Goal: Obtain resource: Obtain resource

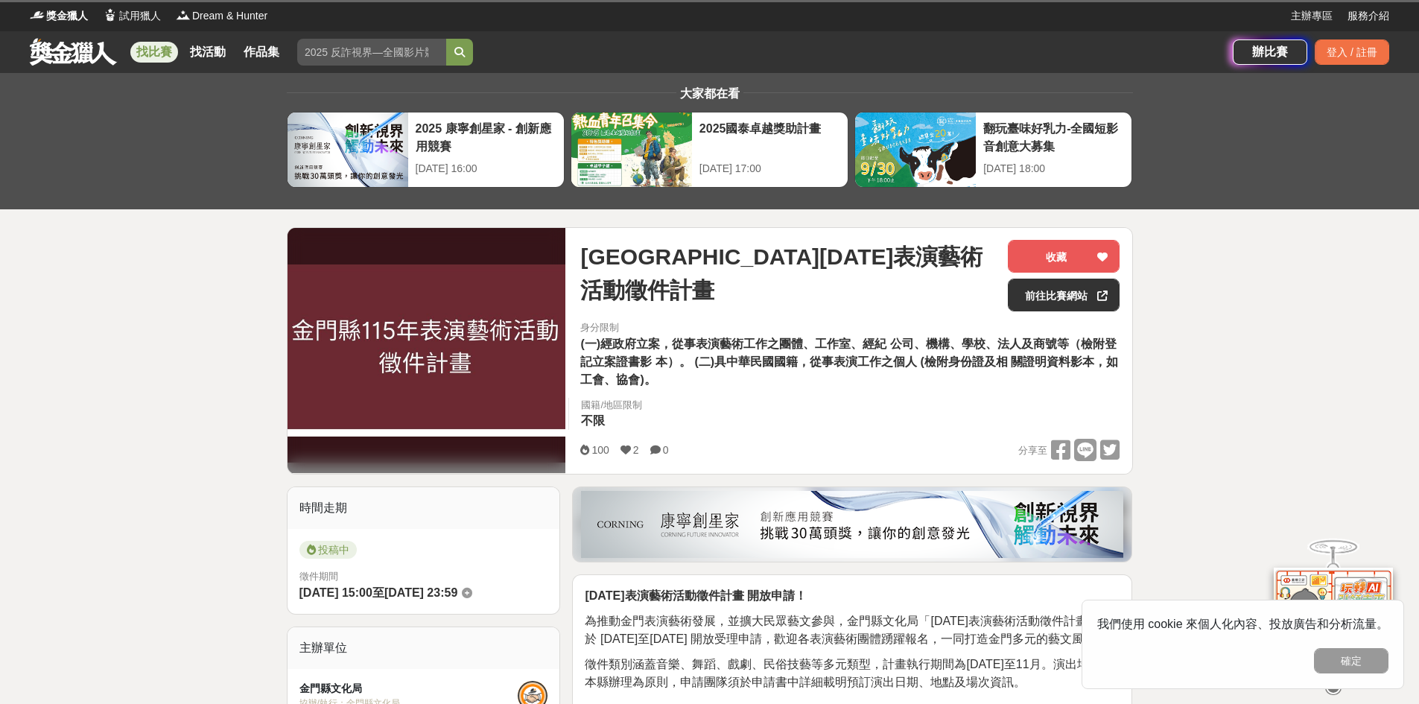
click at [801, 393] on div "身分限制 (一)經政府立案，從事表演藝術工作之團體、工作室、經紀 公司、機構、學校、法人及商號等（檢附登記立案證書影 本）。 (二)具中華民國國籍，從事表演工…" at bounding box center [849, 379] width 563 height 118
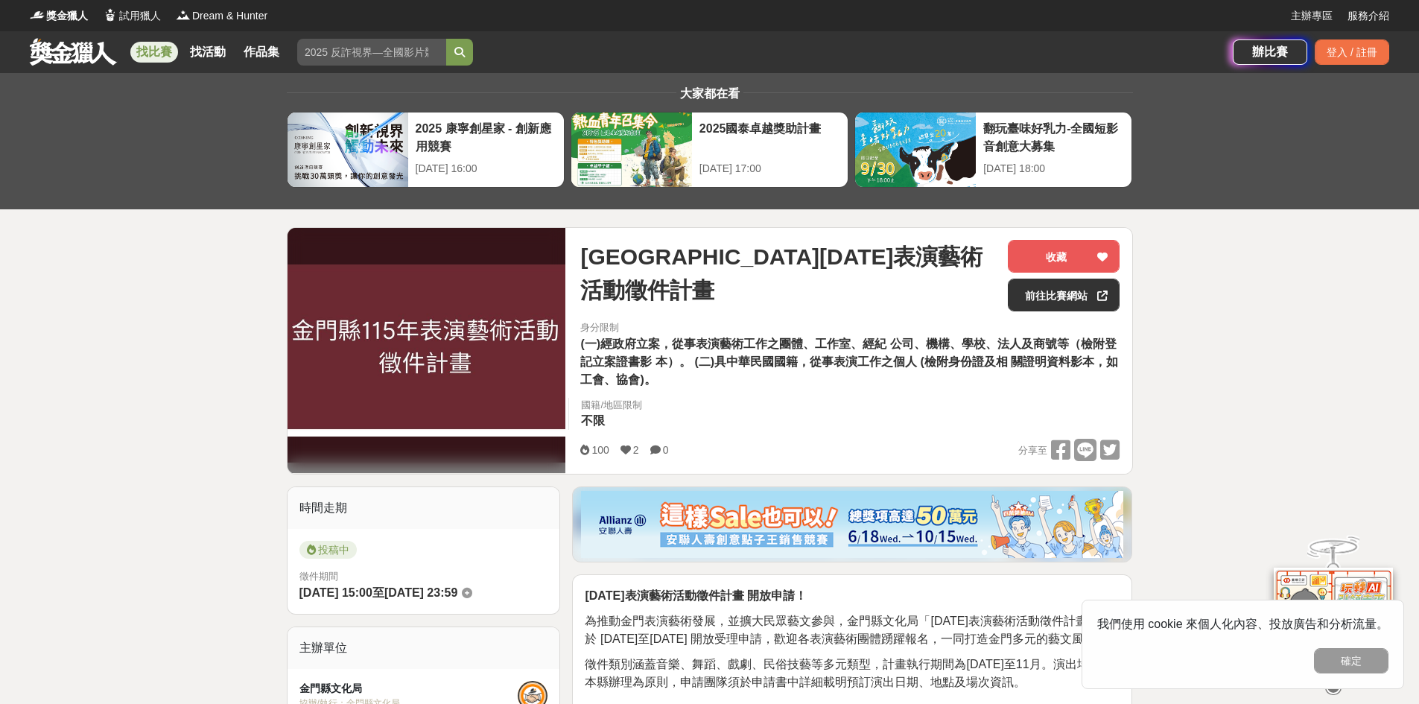
scroll to position [298, 0]
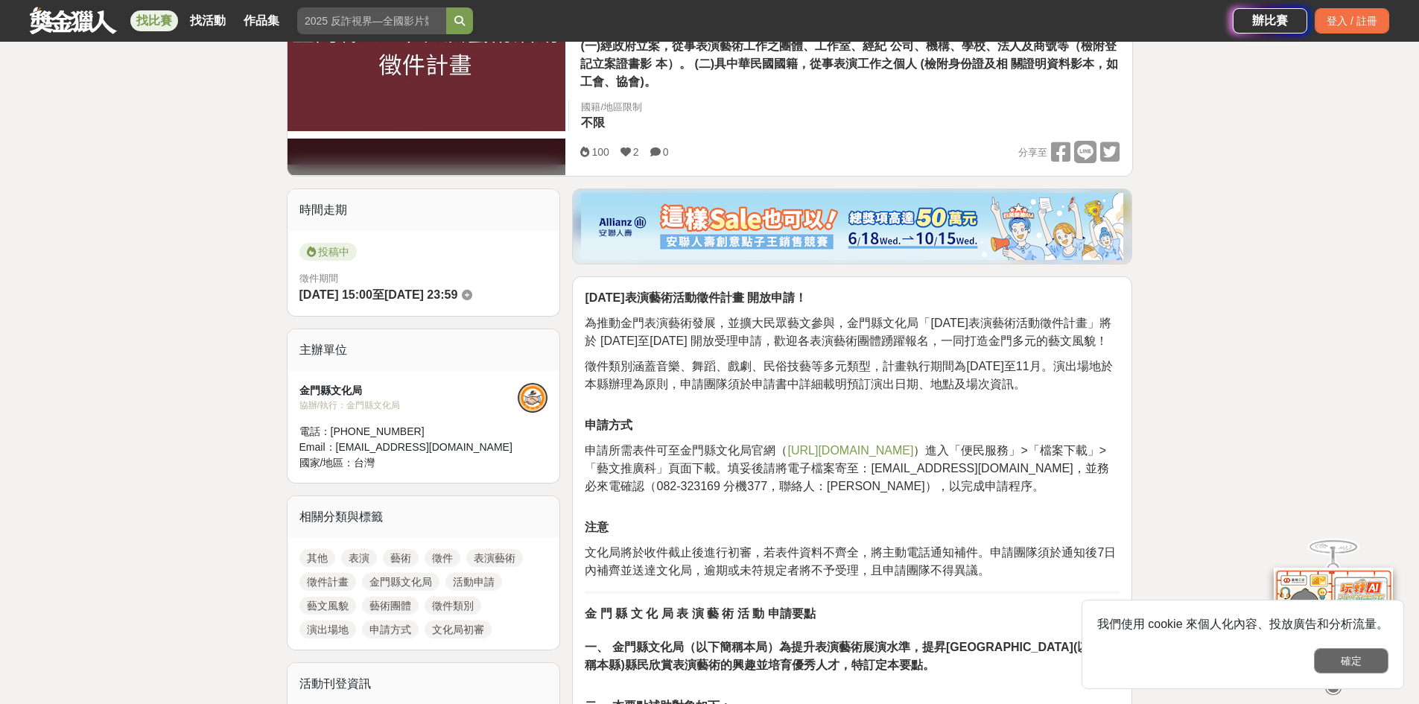
click at [1345, 659] on button "確定" at bounding box center [1351, 660] width 74 height 25
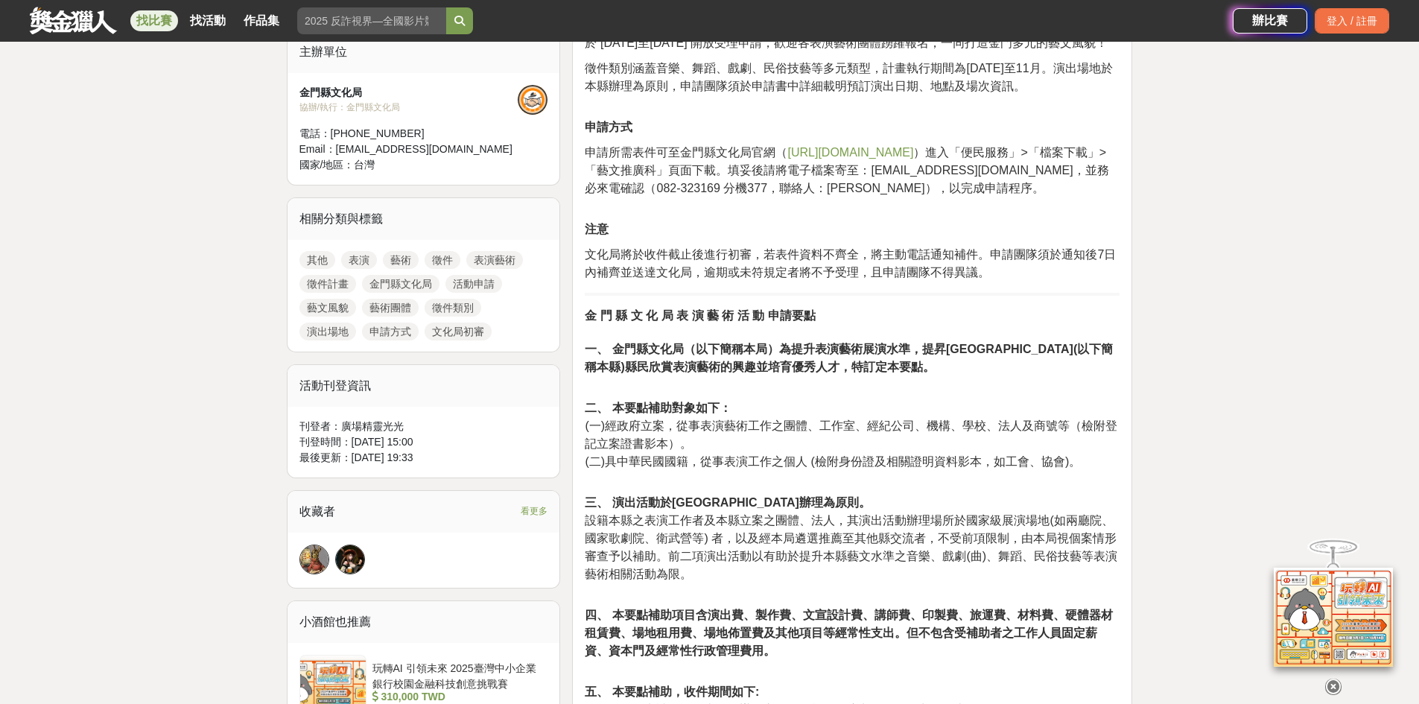
scroll to position [149, 0]
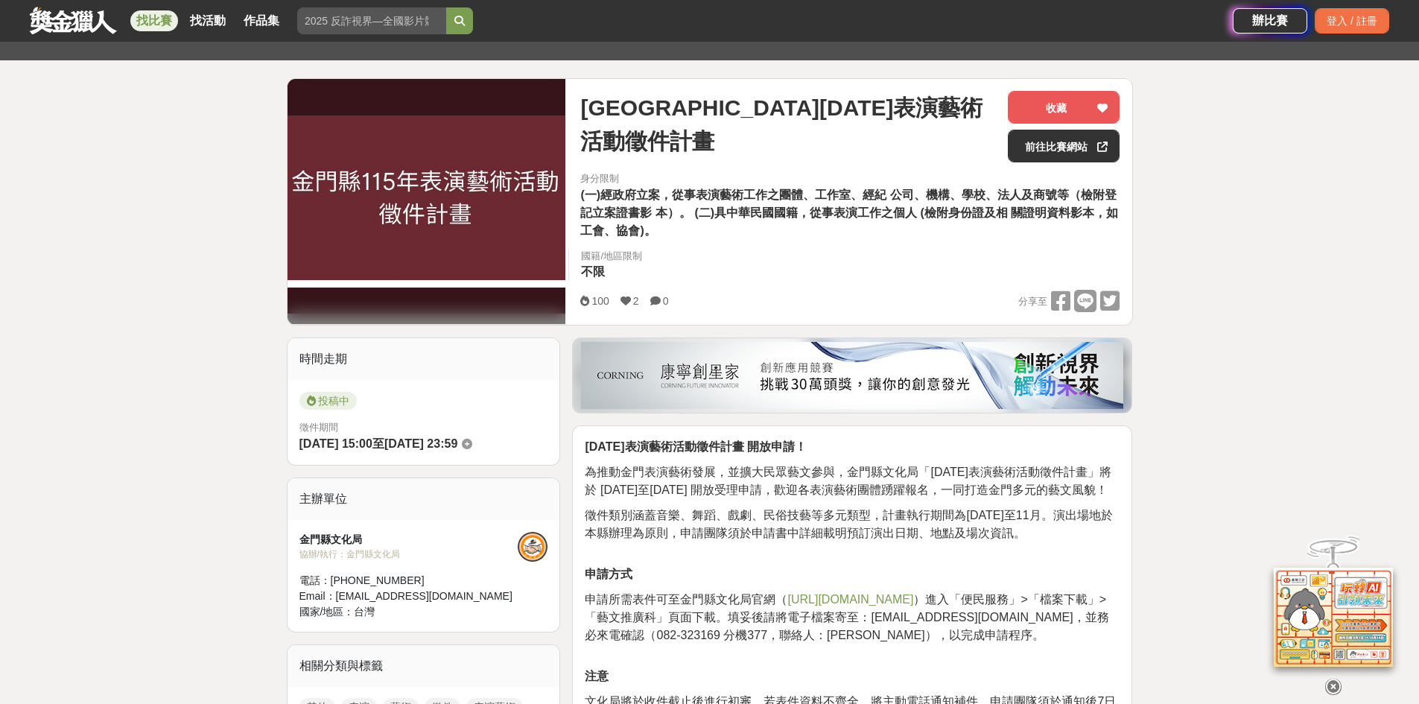
click at [857, 606] on span "https://cabkc.kinmen.gov.tw/" at bounding box center [850, 599] width 126 height 13
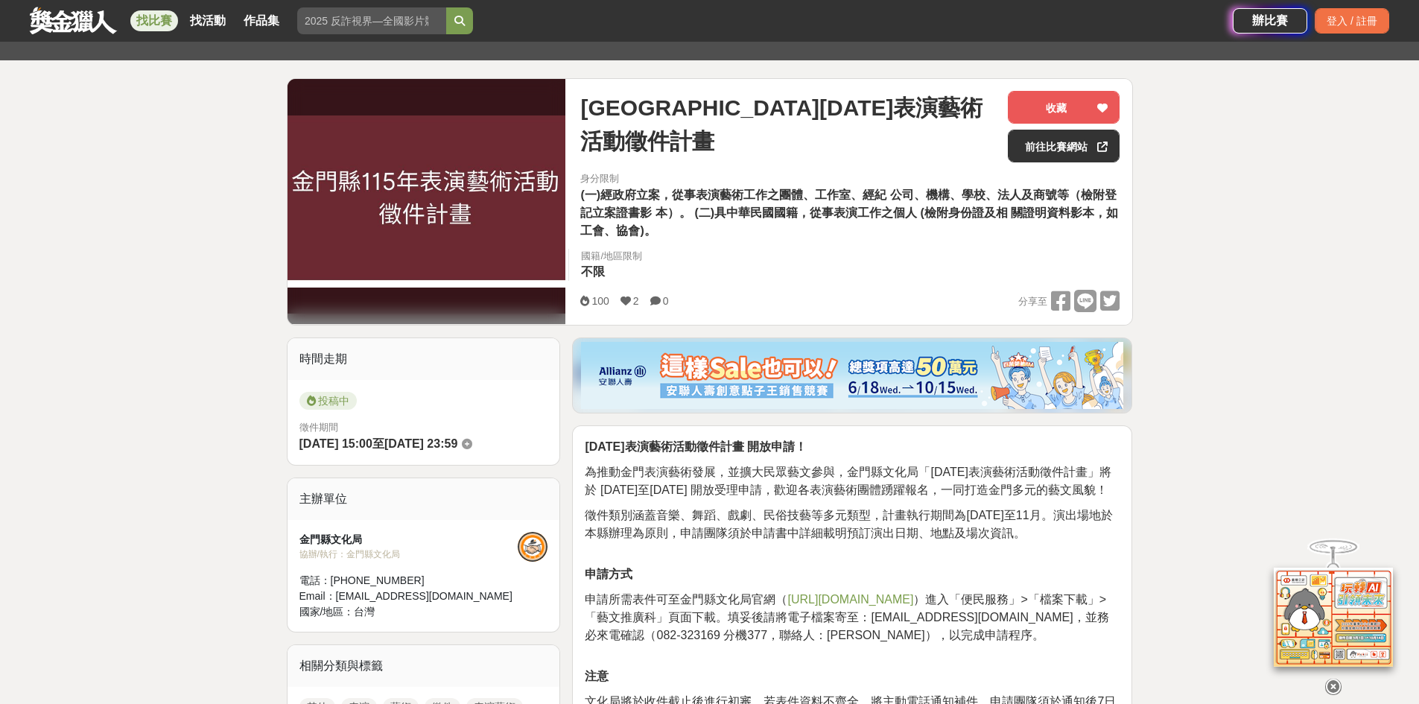
click at [772, 524] on p "徵件類別涵蓋音樂、舞蹈、戲劇、民俗技藝等多元類型，計畫執行期間為114年1月至11月。演出場地於本縣辦理為原則，申請團隊須於申請書中詳細載明預訂演出日期、地點…" at bounding box center [852, 524] width 535 height 36
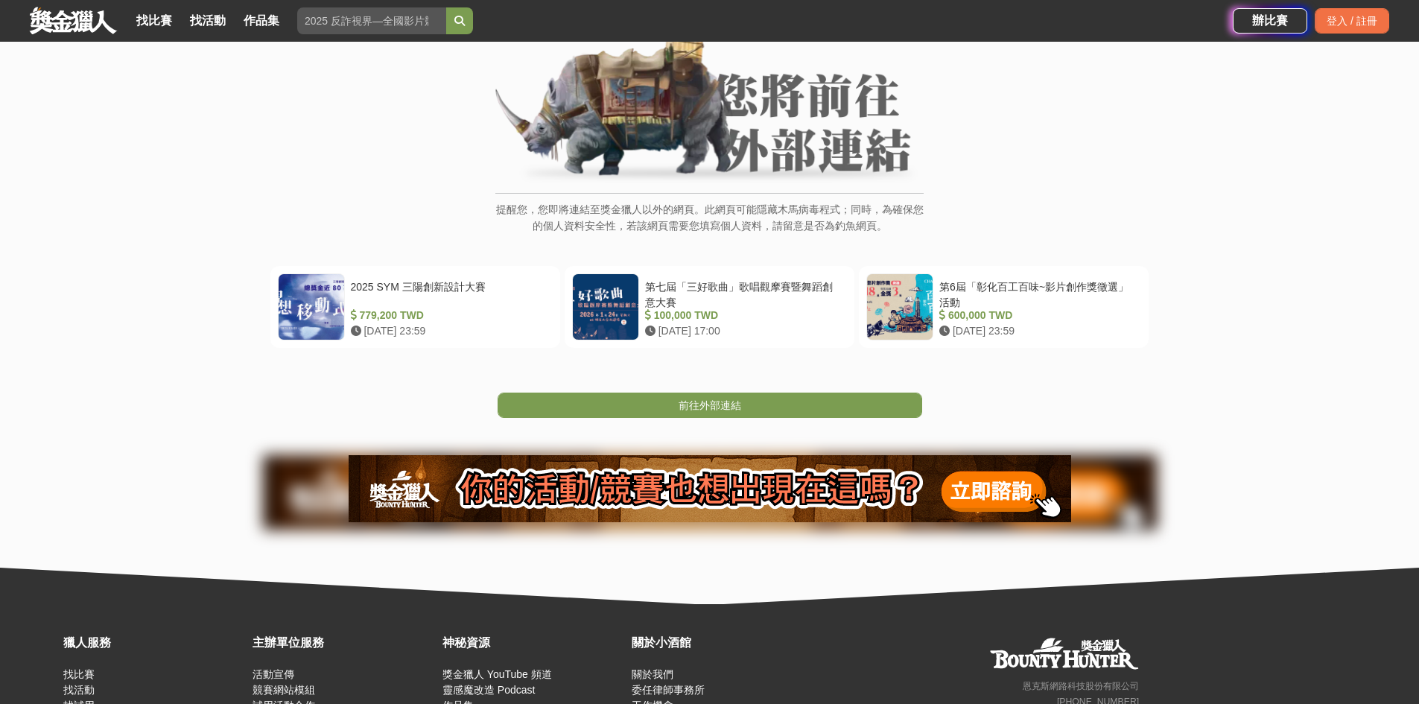
scroll to position [1, 0]
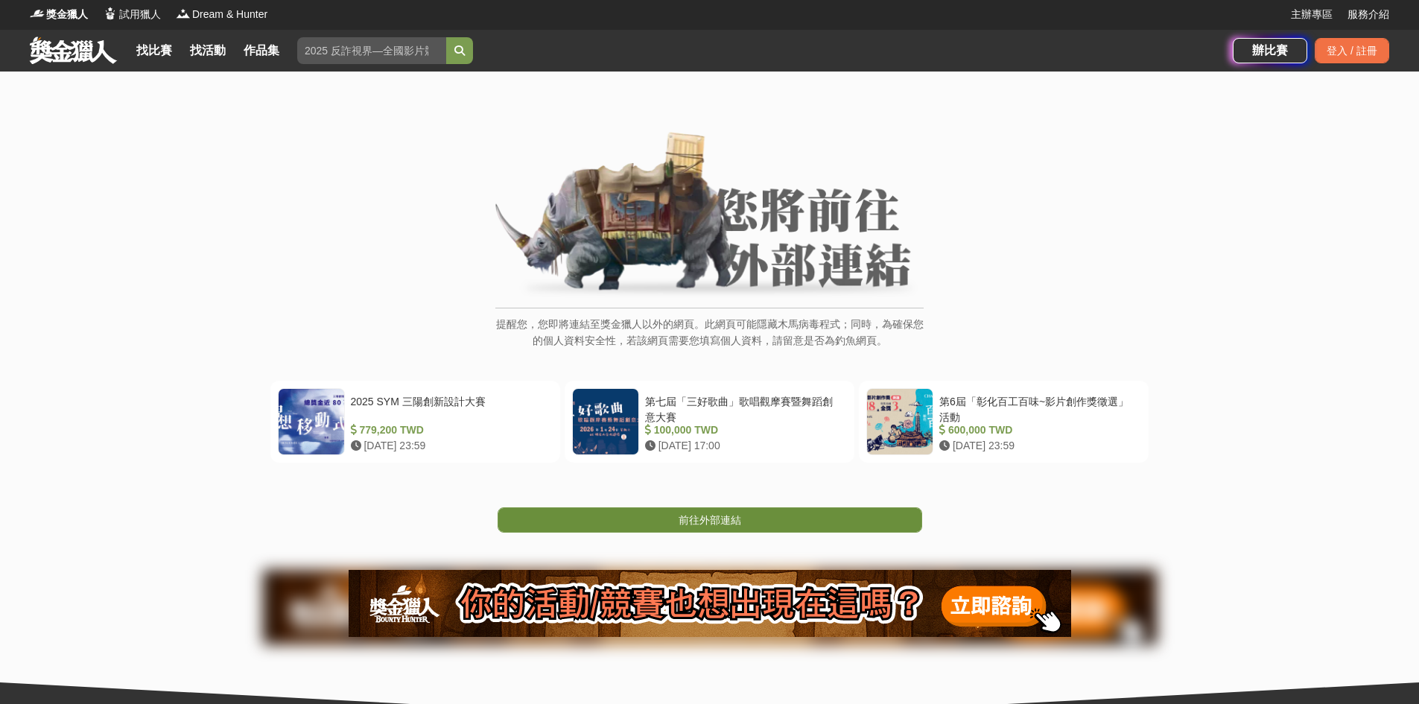
click at [778, 518] on link "前往外部連結" at bounding box center [710, 519] width 425 height 25
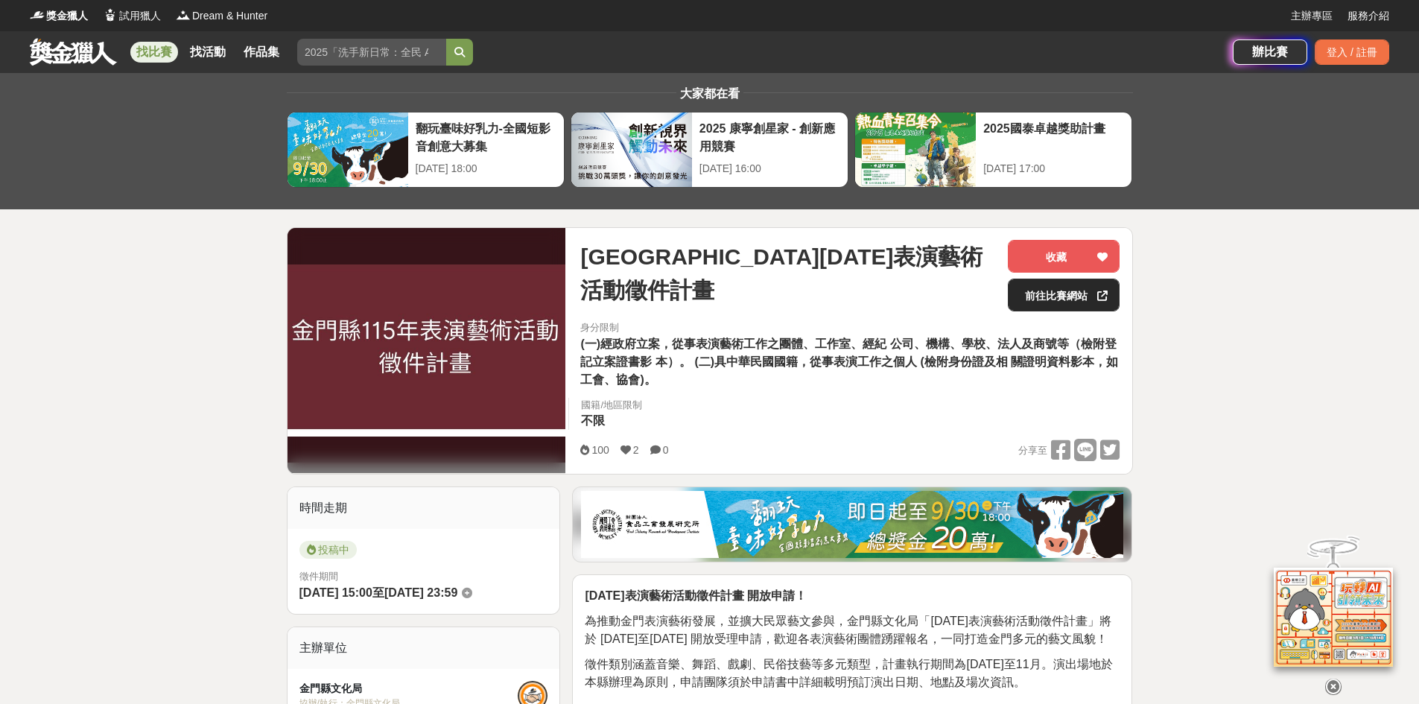
click at [1056, 296] on link "前往比賽網站" at bounding box center [1064, 295] width 112 height 33
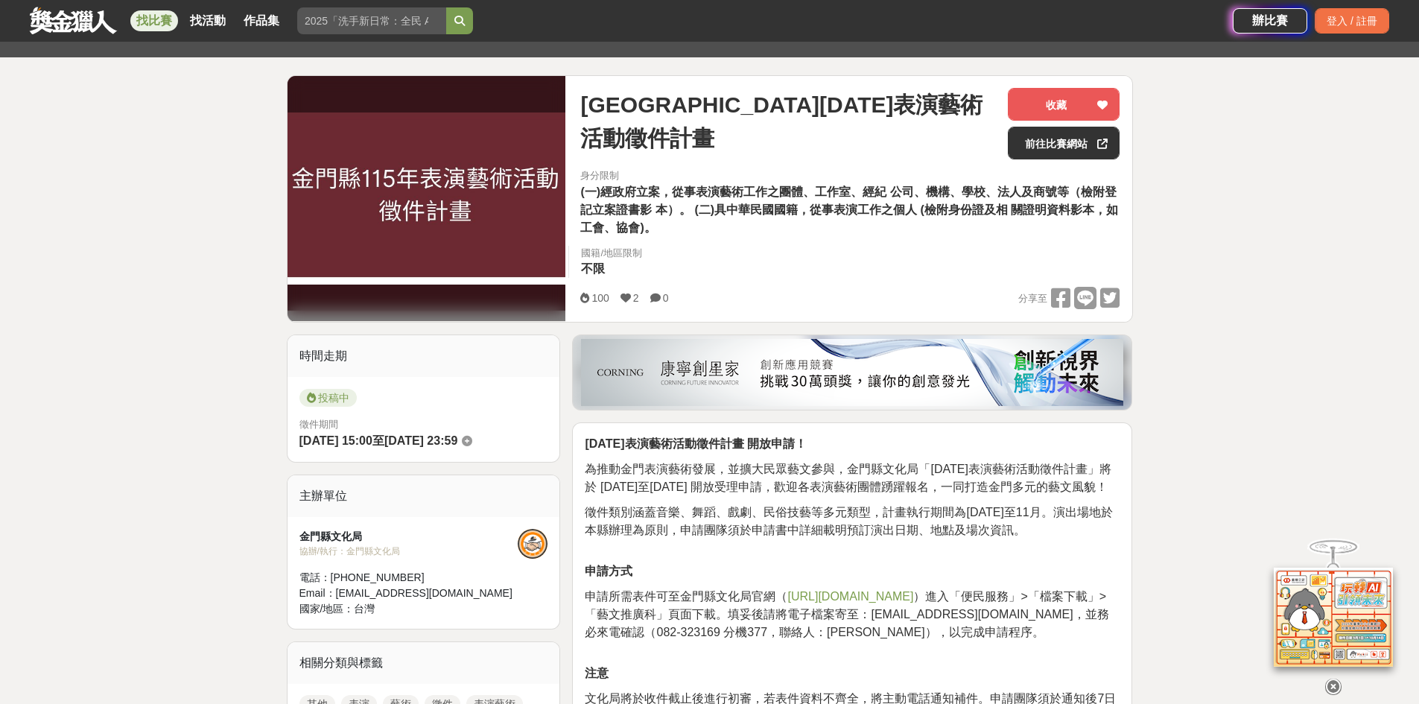
scroll to position [372, 0]
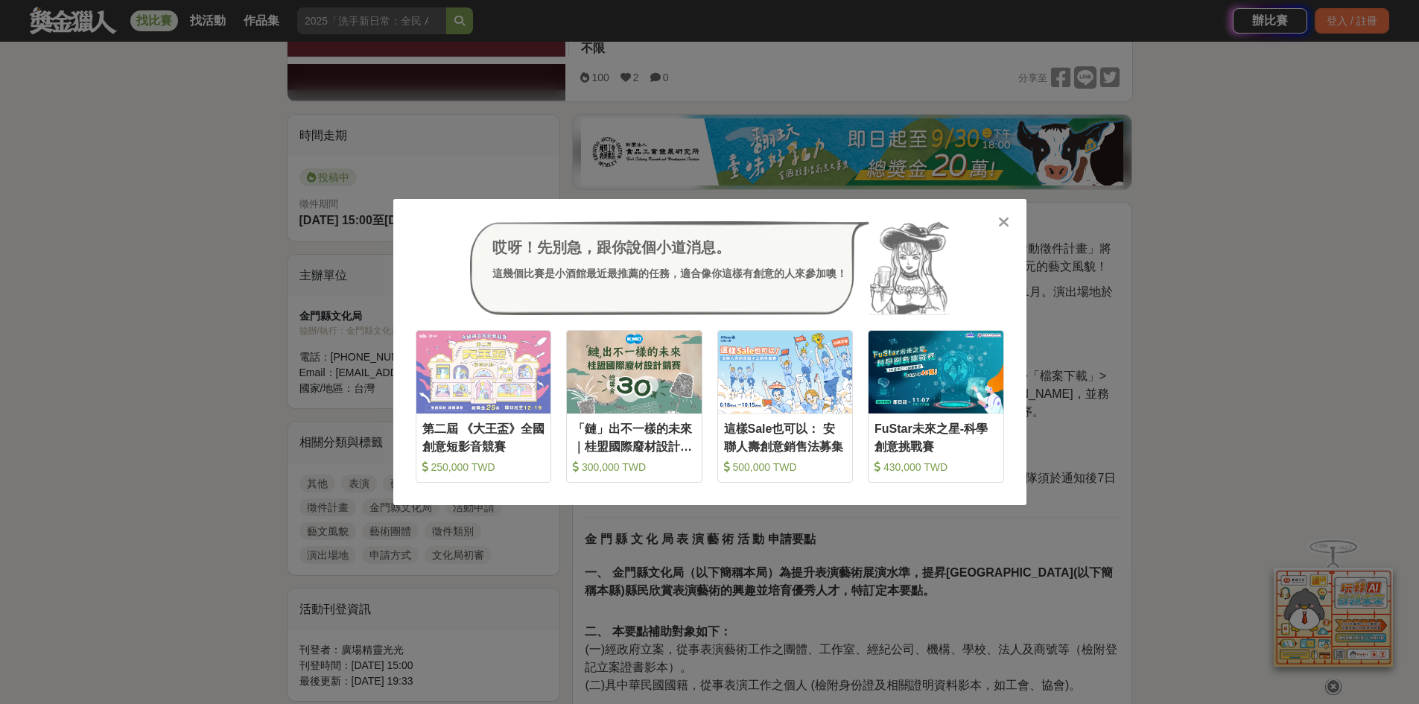
click at [1003, 216] on icon at bounding box center [1003, 222] width 11 height 15
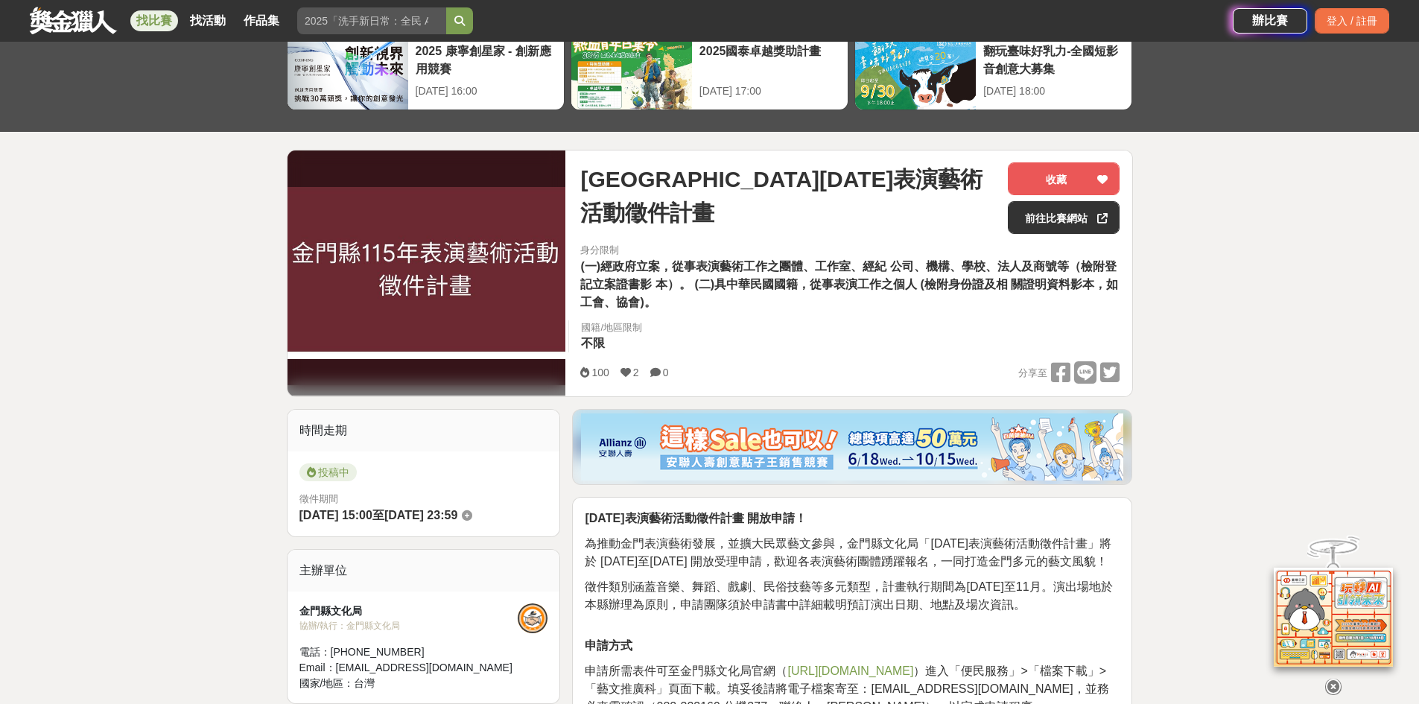
scroll to position [0, 0]
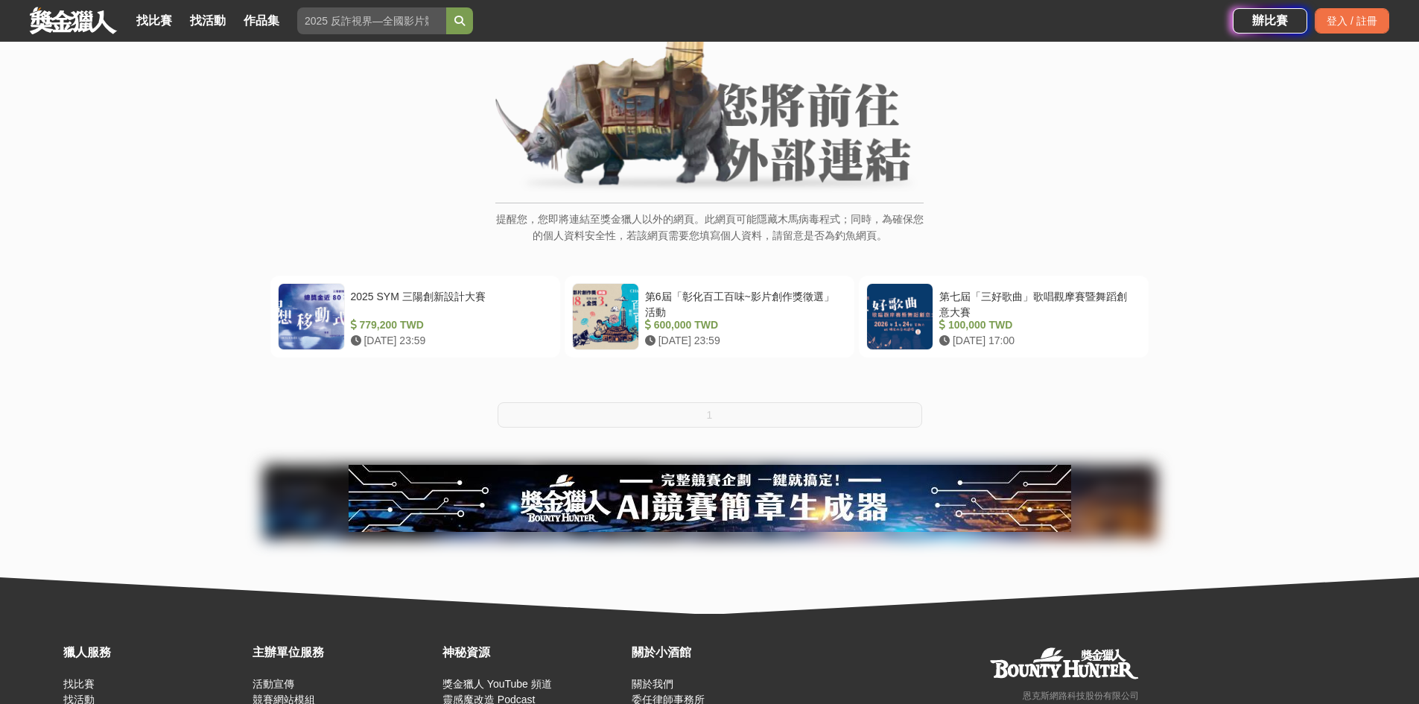
scroll to position [225, 0]
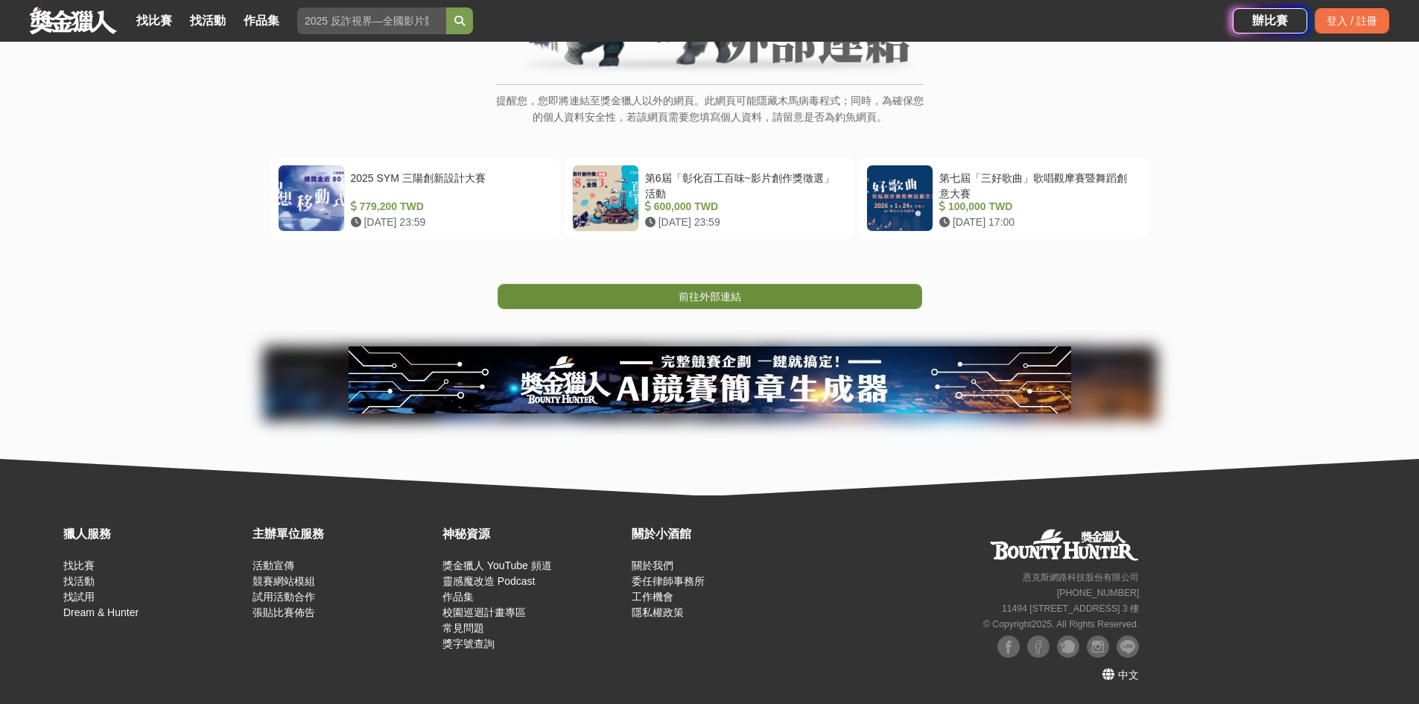
click at [717, 302] on link "前往外部連結" at bounding box center [710, 296] width 425 height 25
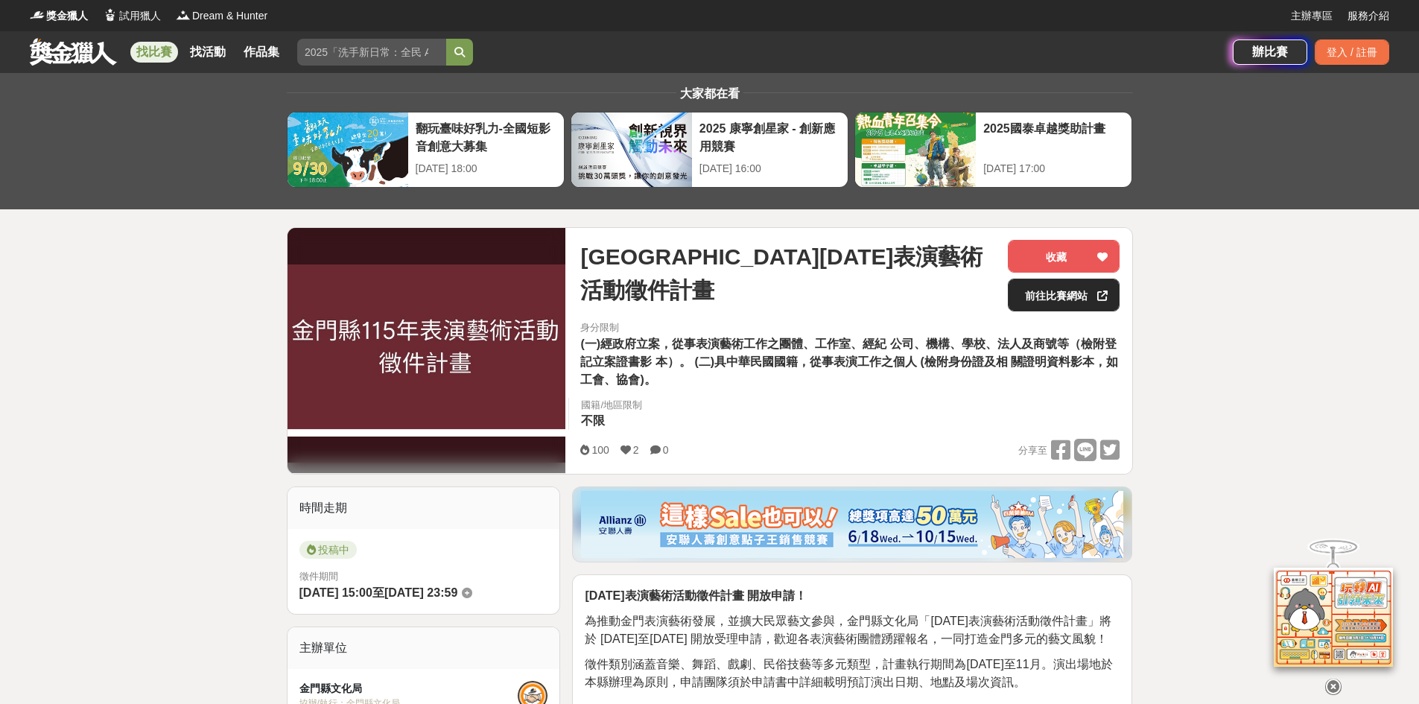
click at [1040, 291] on link "前往比賽網站" at bounding box center [1064, 295] width 112 height 33
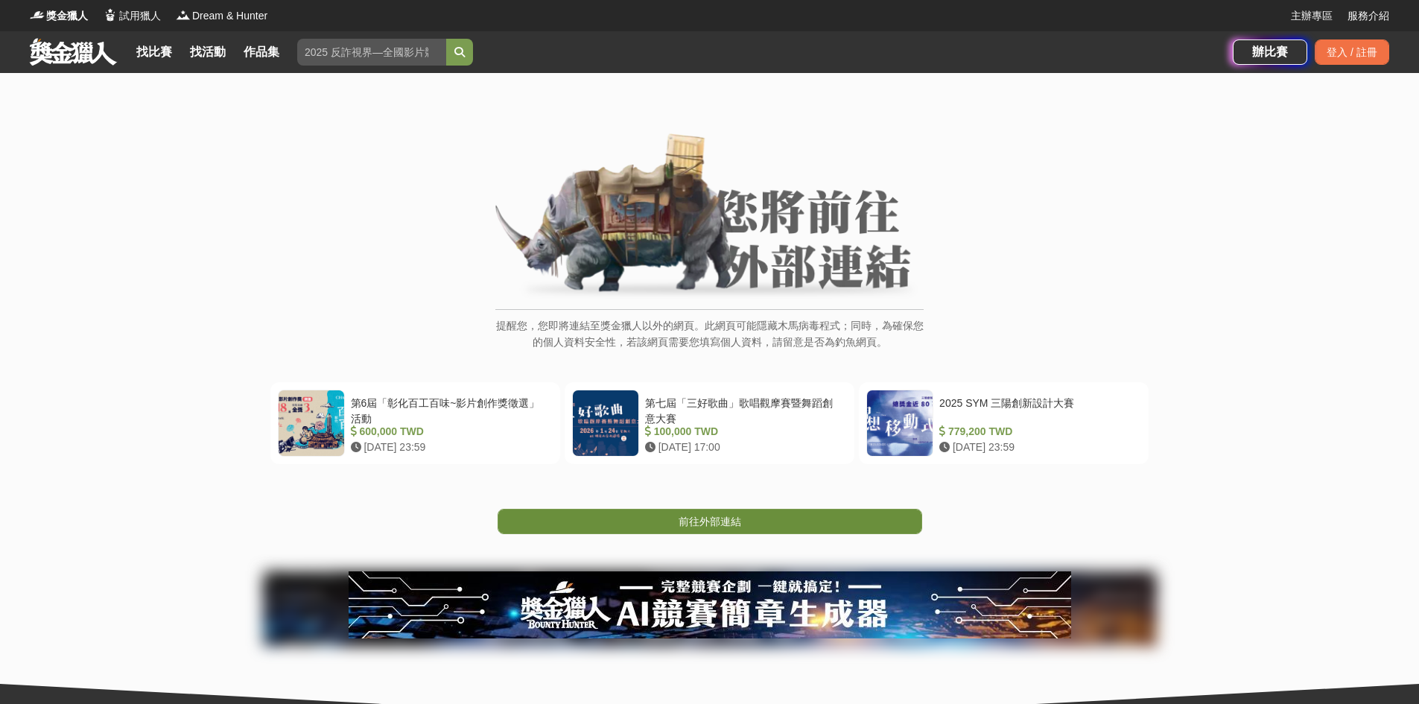
click at [684, 524] on span "前往外部連結" at bounding box center [710, 521] width 63 height 12
